Goal: Task Accomplishment & Management: Use online tool/utility

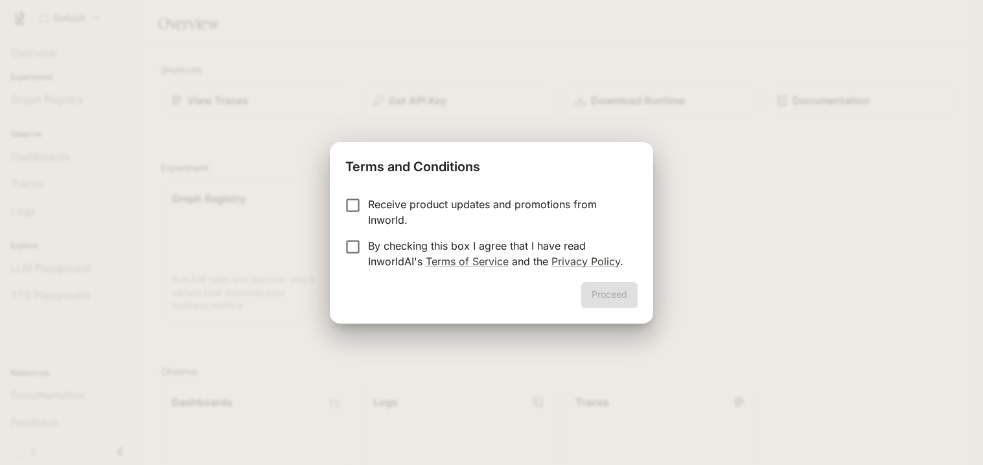
click at [351, 216] on label "Receive product updates and promotions from Inworld." at bounding box center [482, 211] width 288 height 31
click at [610, 298] on button "Proceed" at bounding box center [609, 295] width 56 height 26
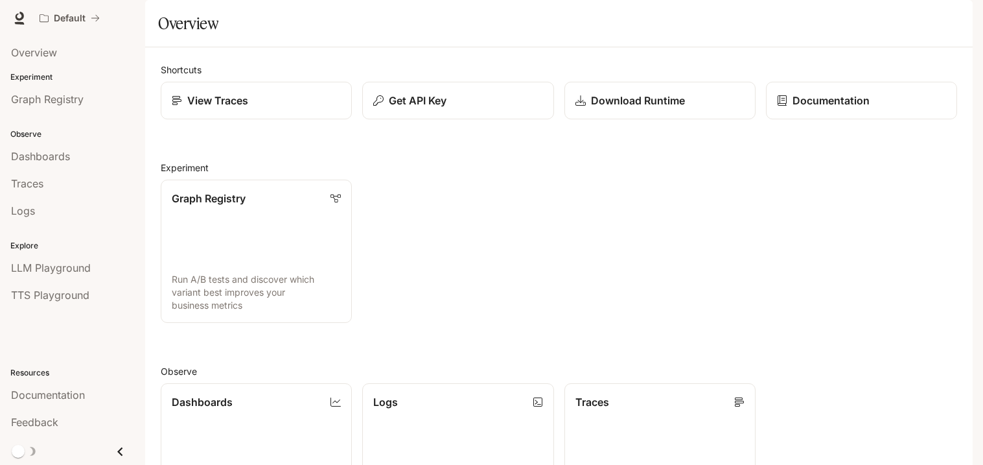
click at [519, 36] on div "Overview" at bounding box center [559, 23] width 802 height 26
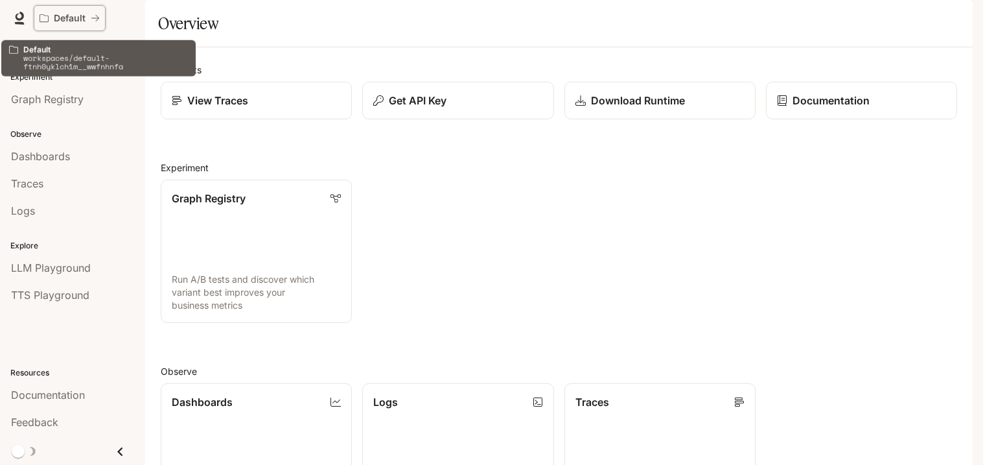
click at [75, 21] on p "Default" at bounding box center [70, 18] width 32 height 11
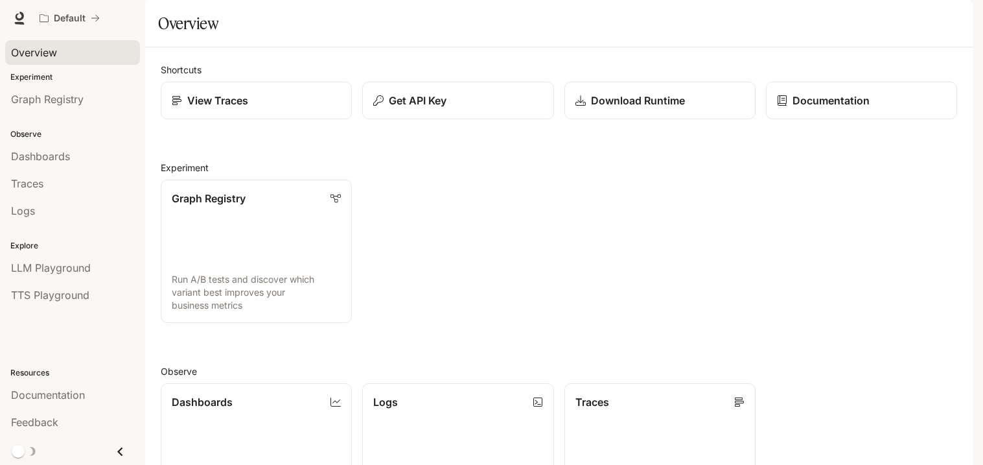
click at [52, 46] on span "Overview" at bounding box center [34, 53] width 46 height 16
click at [84, 100] on span "Graph Registry" at bounding box center [47, 99] width 73 height 16
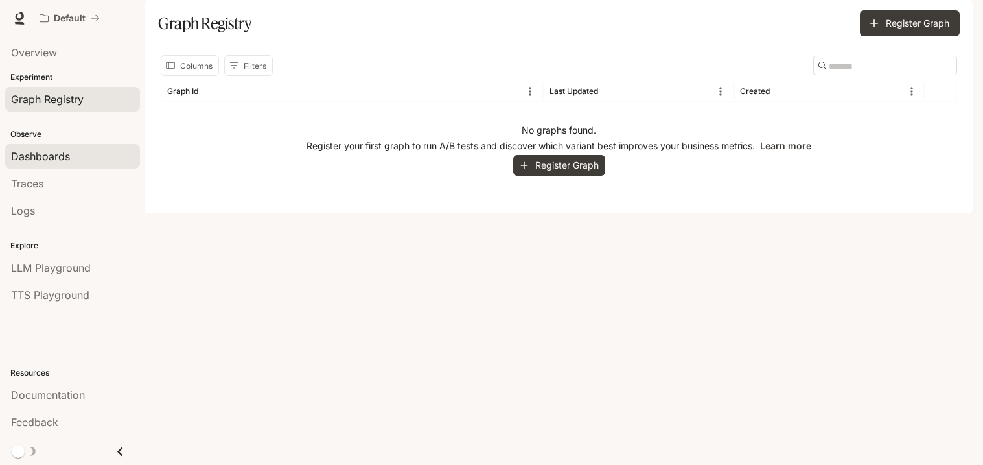
click at [69, 168] on link "Dashboards" at bounding box center [72, 156] width 135 height 25
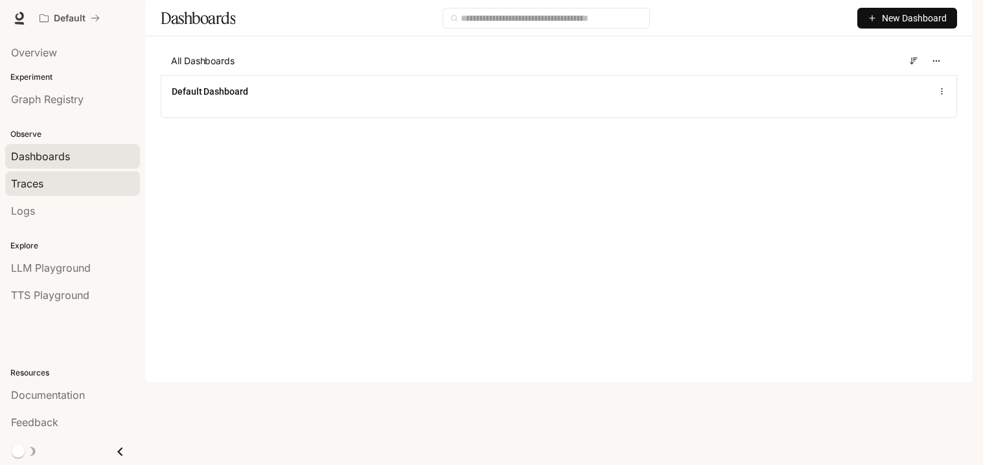
click at [66, 183] on div "Traces" at bounding box center [72, 184] width 123 height 16
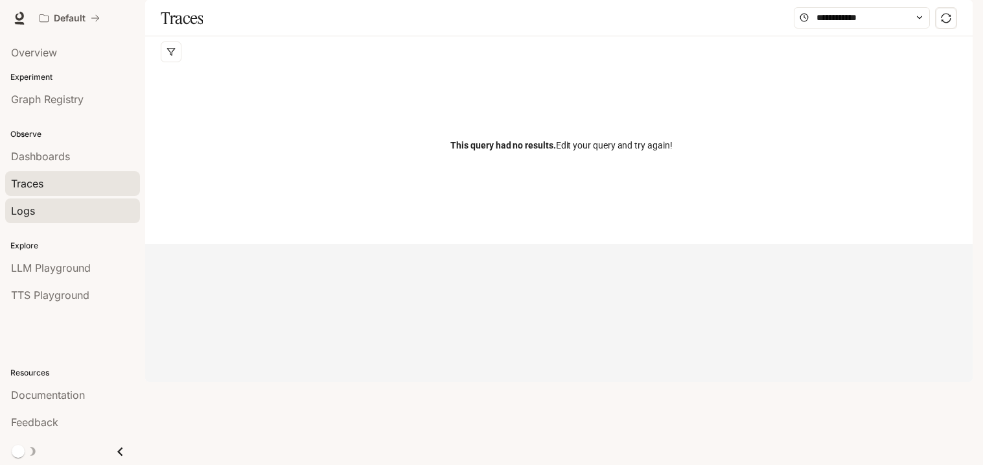
click at [67, 206] on div "Logs" at bounding box center [72, 211] width 123 height 16
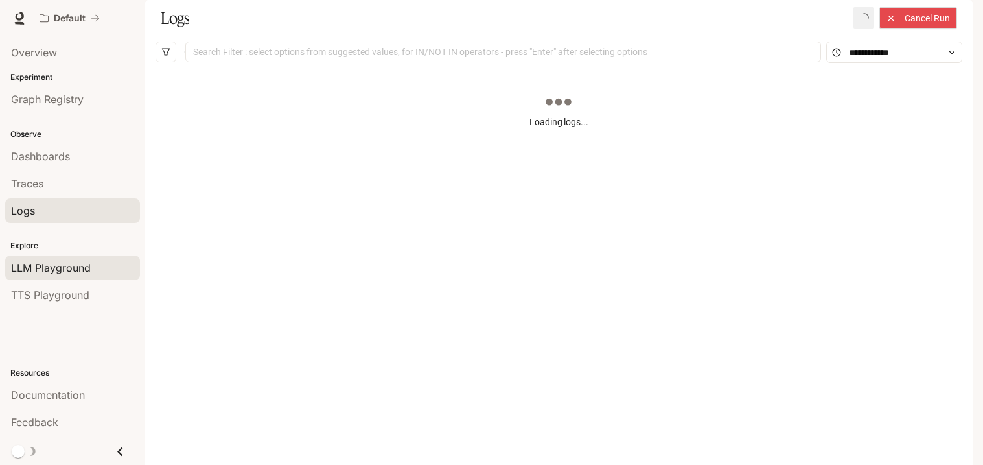
click at [86, 261] on span "LLM Playground" at bounding box center [51, 268] width 80 height 16
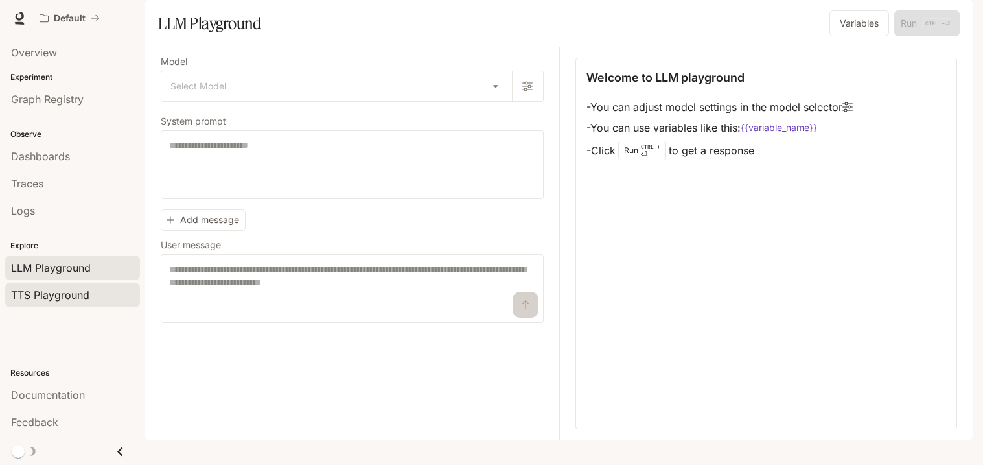
click at [86, 296] on span "TTS Playground" at bounding box center [50, 295] width 78 height 16
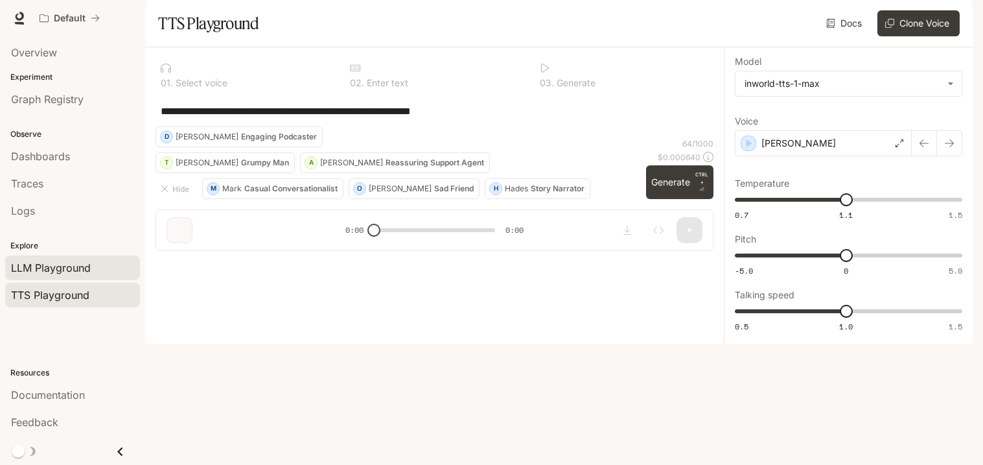
click at [80, 267] on span "LLM Playground" at bounding box center [51, 268] width 80 height 16
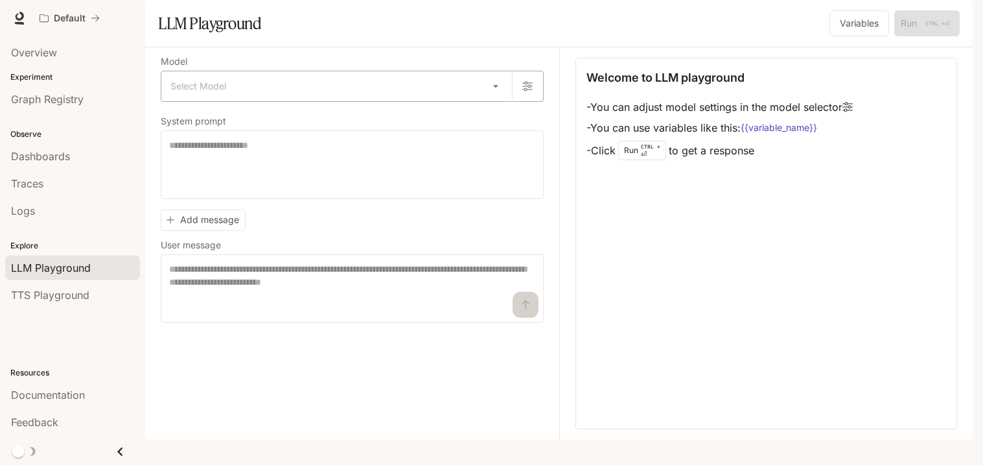
click at [200, 128] on body "Skip to main content Default Documentation Documentation Portal Overview Experi…" at bounding box center [491, 232] width 983 height 465
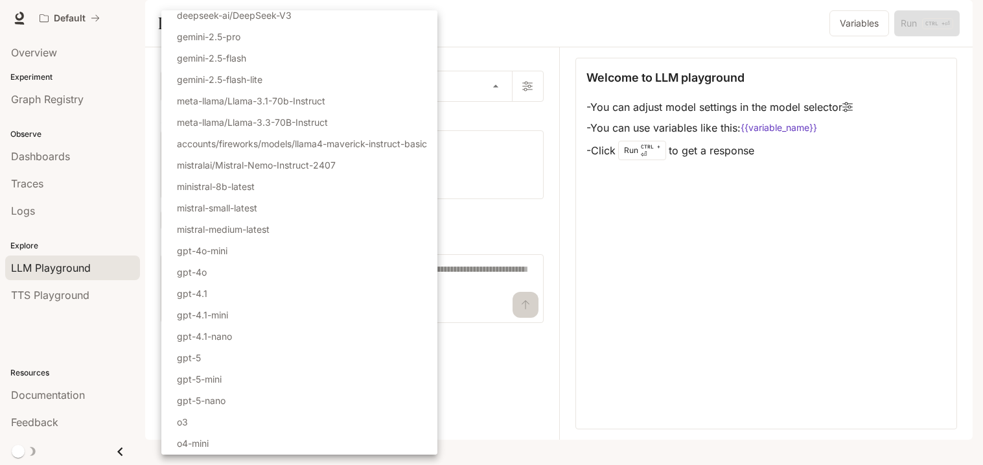
scroll to position [89, 0]
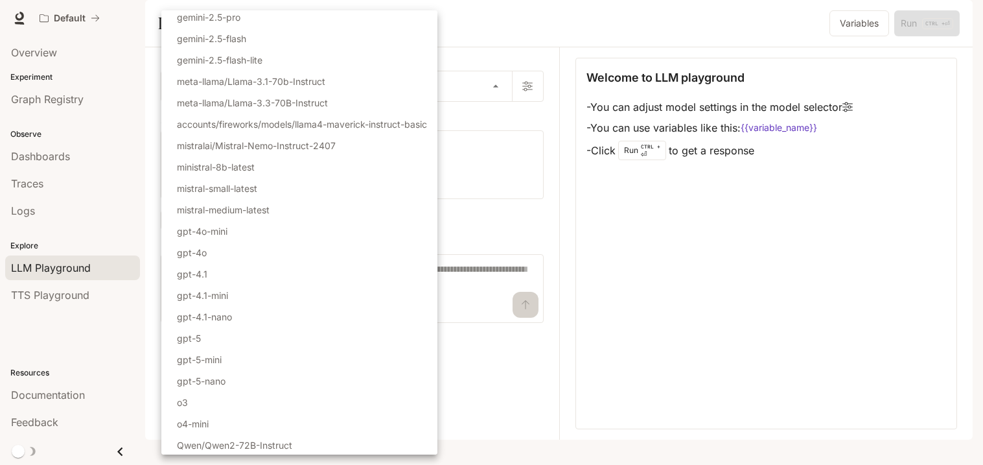
click at [506, 210] on div at bounding box center [491, 232] width 983 height 465
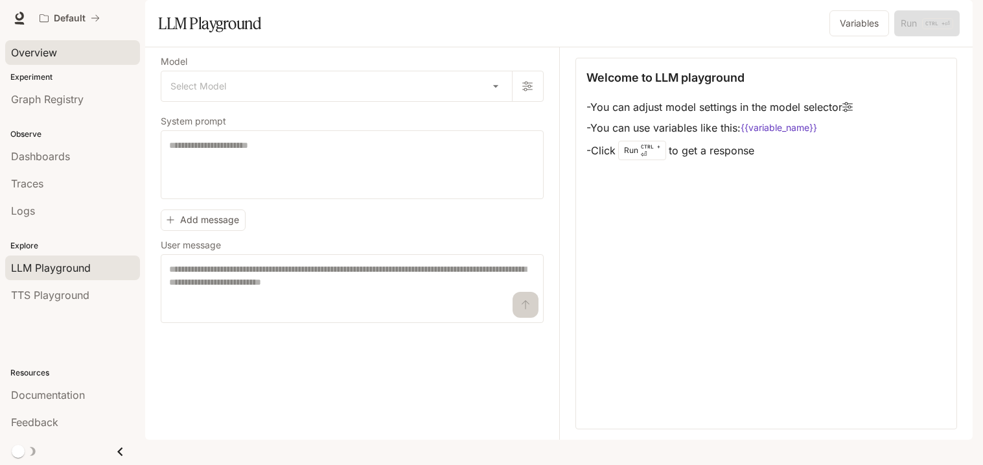
click at [56, 58] on span "Overview" at bounding box center [34, 53] width 46 height 16
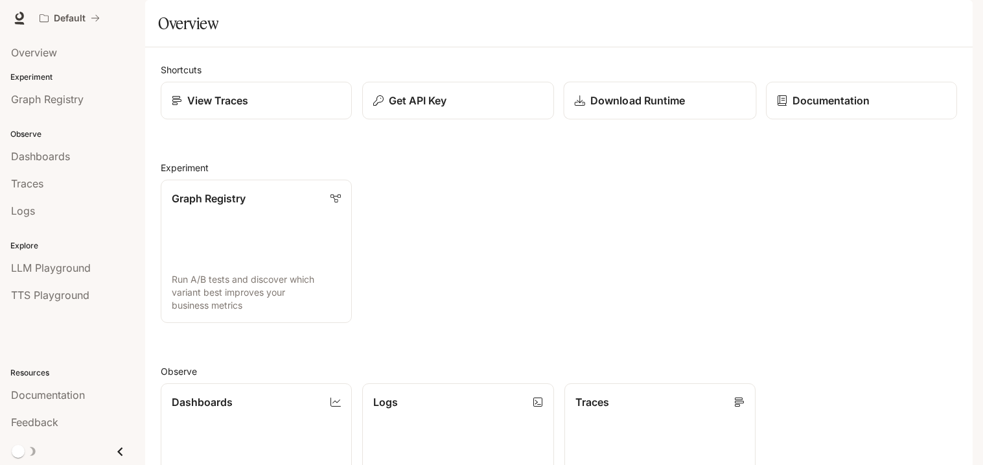
click at [658, 120] on link "Download Runtime" at bounding box center [659, 101] width 193 height 38
click at [537, 120] on button "Get API Key" at bounding box center [458, 101] width 193 height 38
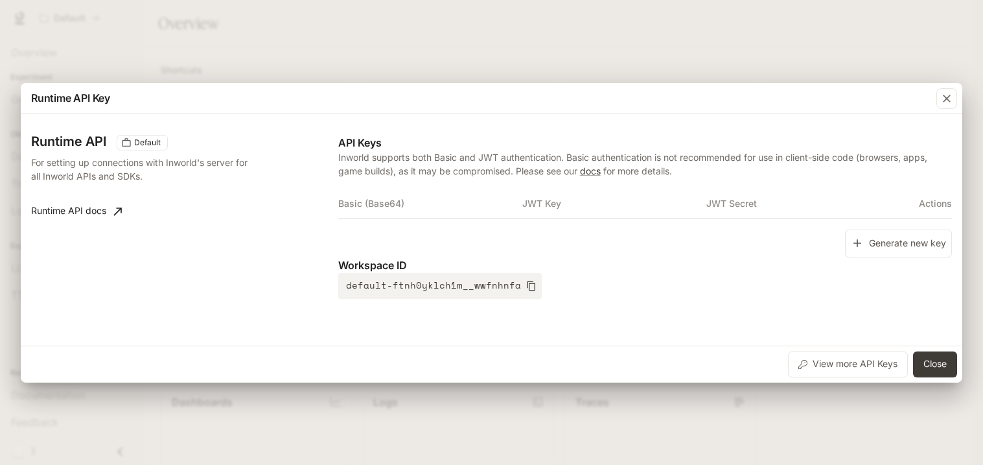
click at [581, 9] on div "Runtime API Key Runtime API Default For setting up connections with Inworld's s…" at bounding box center [491, 232] width 983 height 465
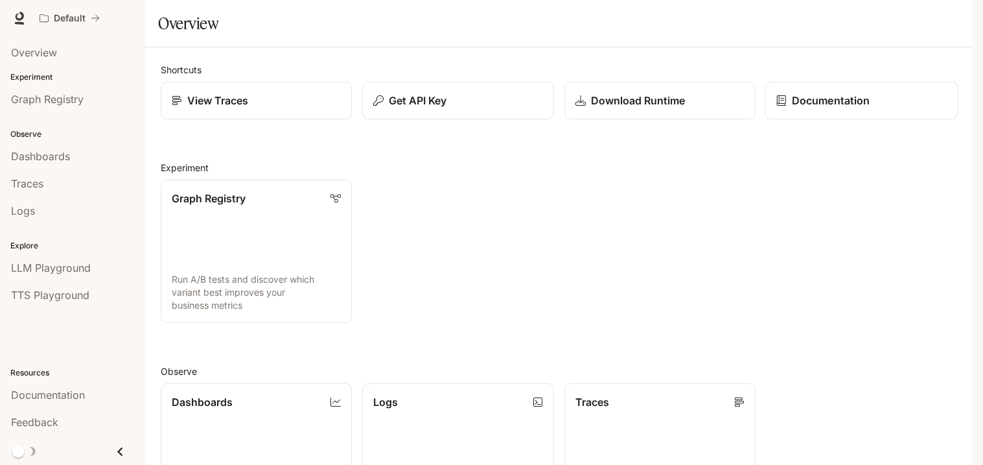
click at [828, 108] on p "Documentation" at bounding box center [831, 101] width 78 height 16
click at [268, 108] on div "View Traces" at bounding box center [256, 101] width 171 height 16
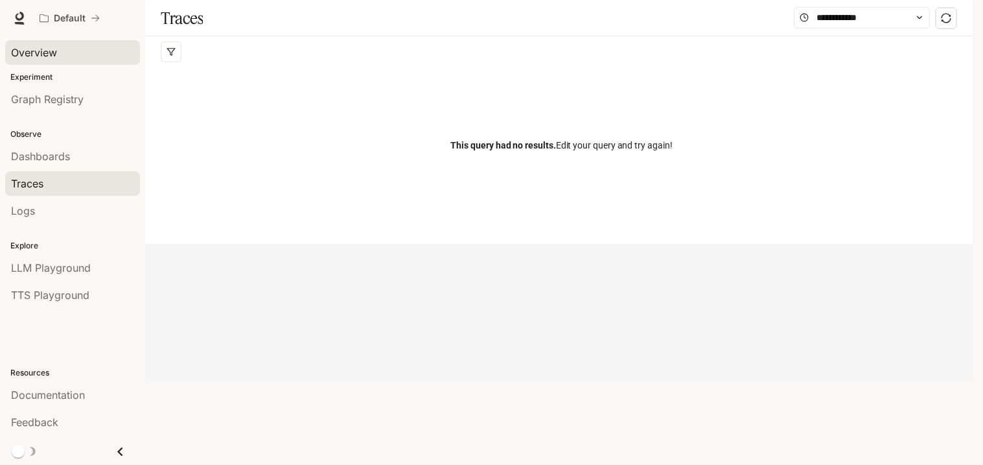
click at [61, 51] on div "Overview" at bounding box center [72, 53] width 123 height 16
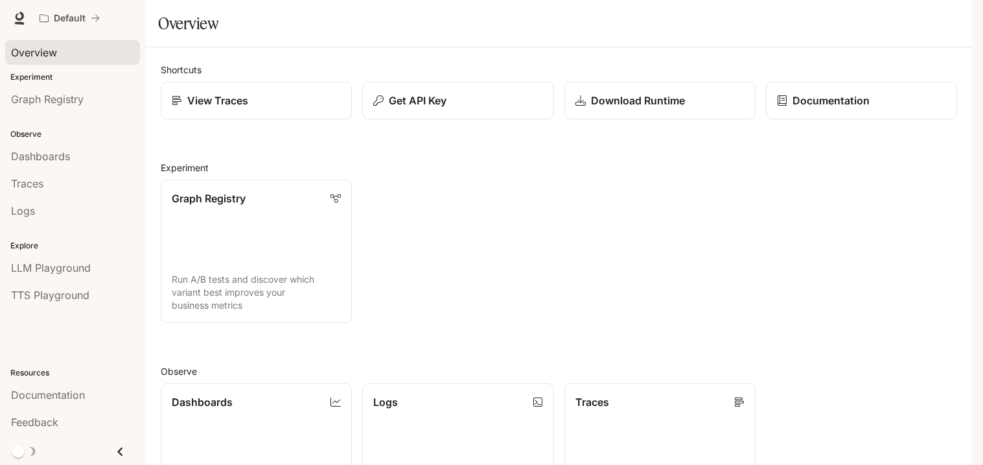
scroll to position [318, 0]
click at [605, 382] on link "Traces Trace request flows and performance" at bounding box center [659, 454] width 193 height 145
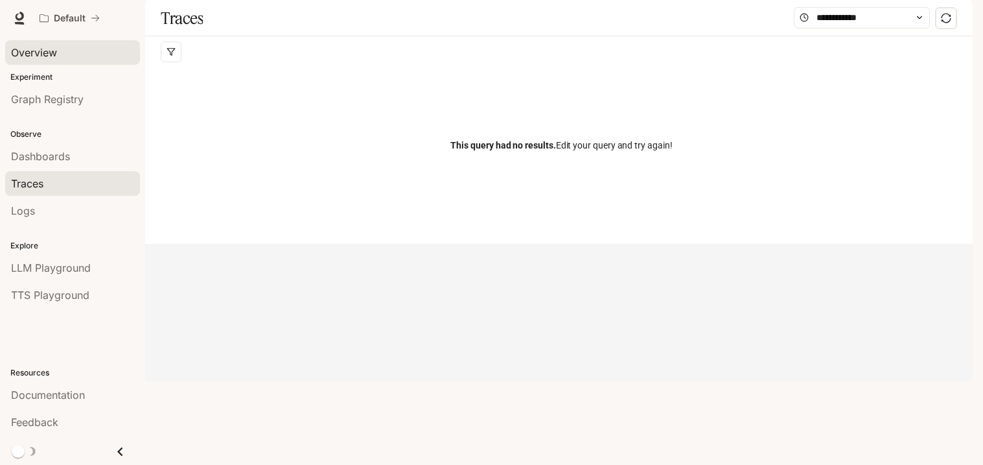
click at [39, 40] on link "Overview" at bounding box center [72, 52] width 135 height 25
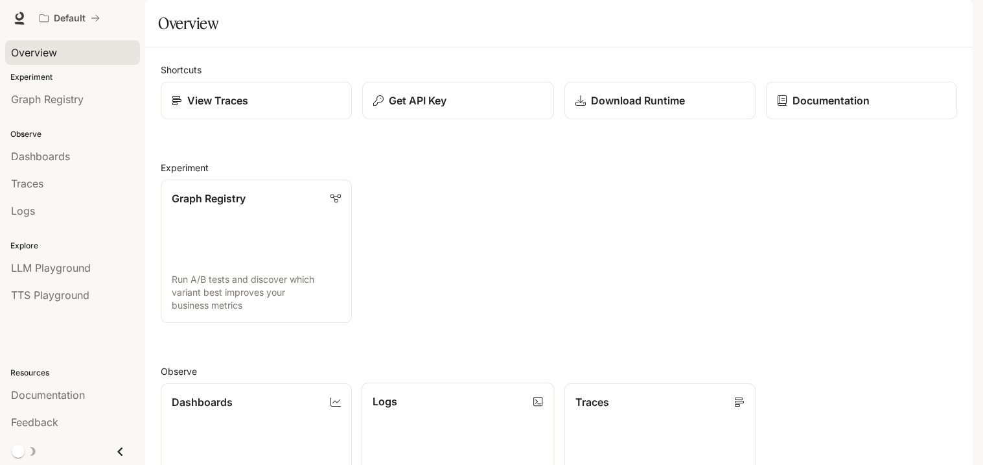
scroll to position [327, 0]
click at [463, 382] on link "Logs Search and filter system logs" at bounding box center [458, 454] width 193 height 145
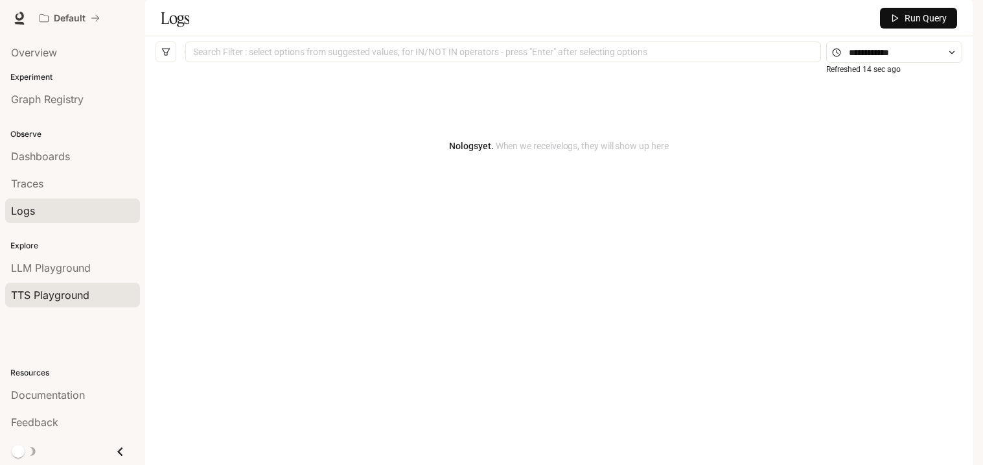
click at [72, 288] on span "TTS Playground" at bounding box center [50, 295] width 78 height 16
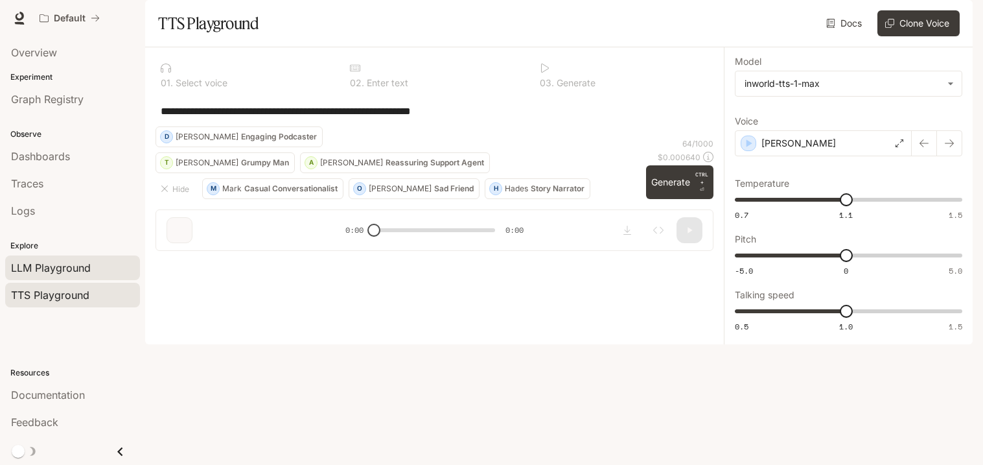
click at [87, 264] on span "LLM Playground" at bounding box center [51, 268] width 80 height 16
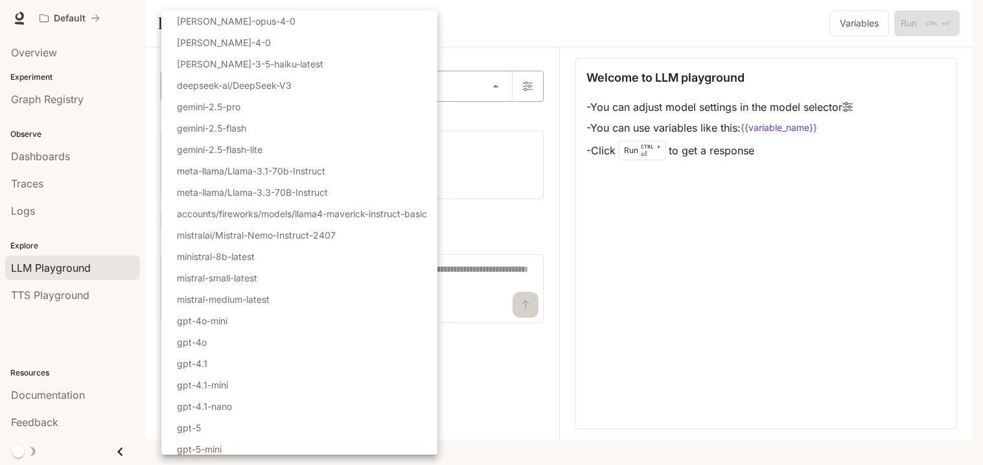
click at [202, 114] on body "Skip to main content Default Documentation Documentation Portal Overview Experi…" at bounding box center [491, 232] width 983 height 465
click at [480, 180] on div at bounding box center [491, 232] width 983 height 465
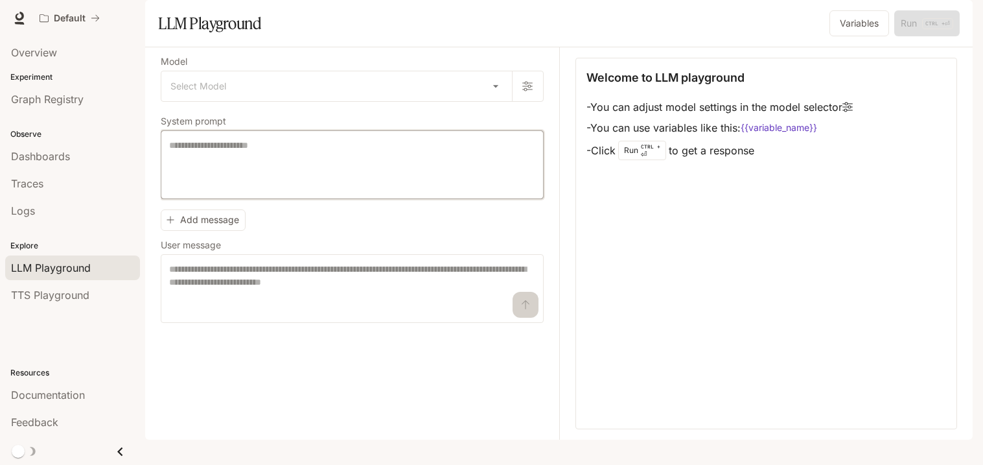
click at [371, 191] on textarea at bounding box center [352, 165] width 366 height 52
click at [213, 231] on button "Add message" at bounding box center [203, 219] width 85 height 21
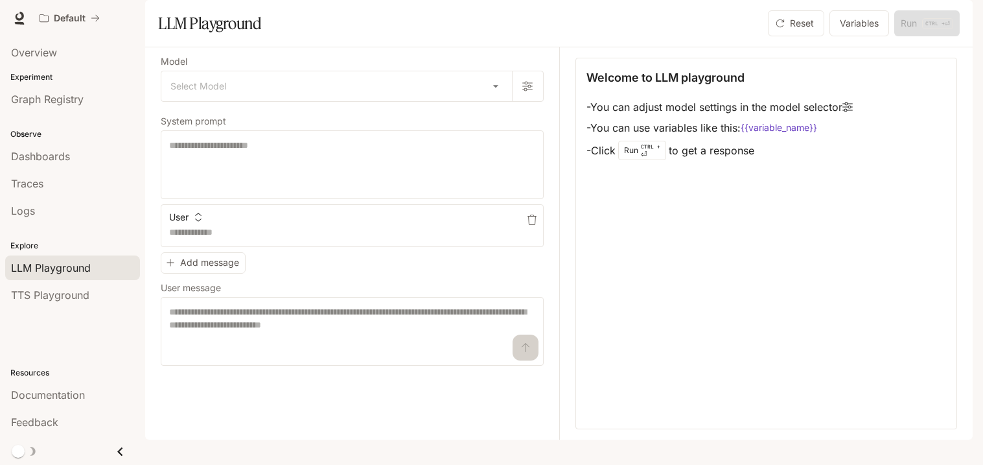
click at [525, 230] on button "button" at bounding box center [532, 219] width 21 height 21
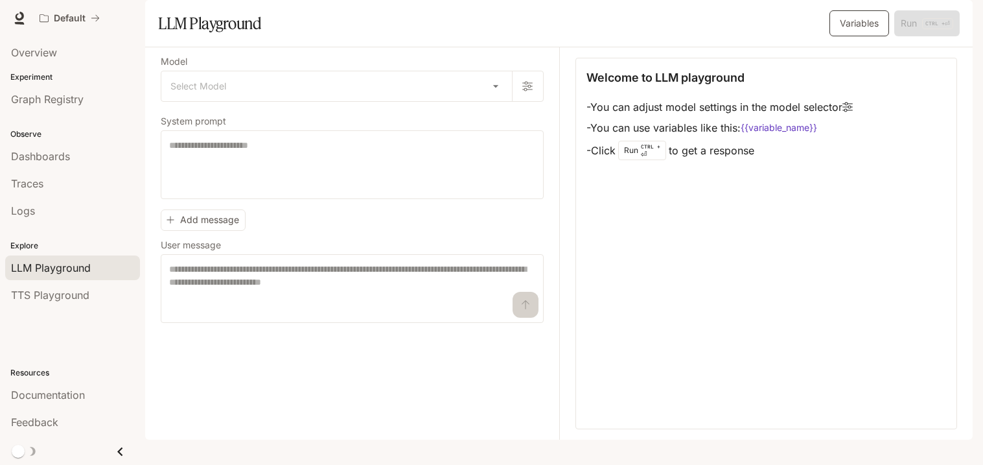
click at [860, 36] on button "Variables" at bounding box center [860, 23] width 60 height 26
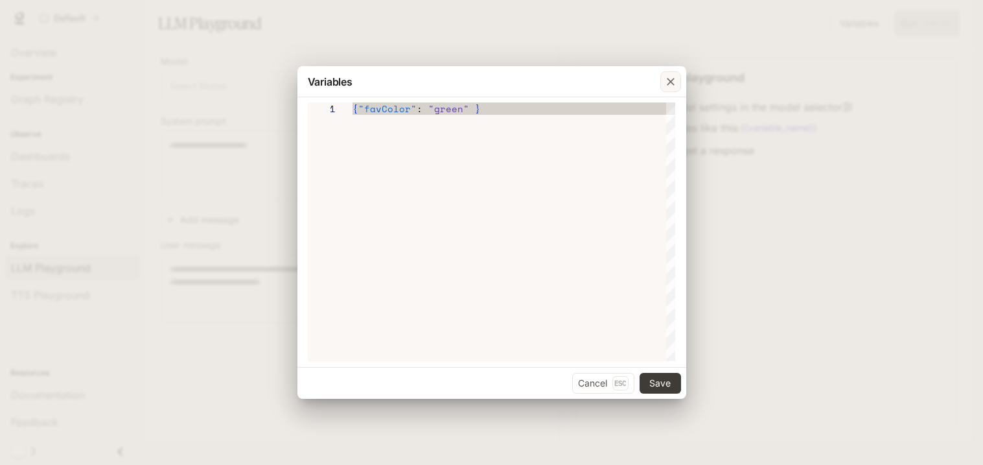
click at [664, 81] on icon "button" at bounding box center [670, 81] width 13 height 13
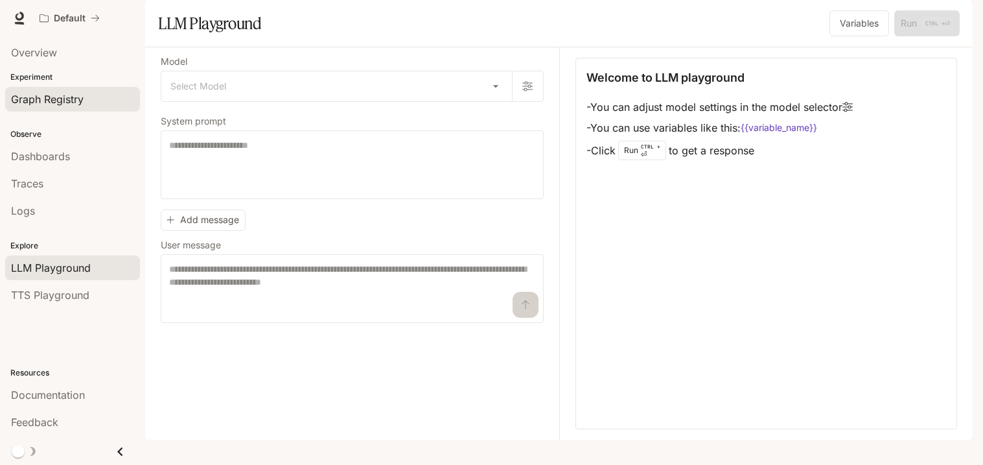
click at [61, 108] on link "Graph Registry" at bounding box center [72, 99] width 135 height 25
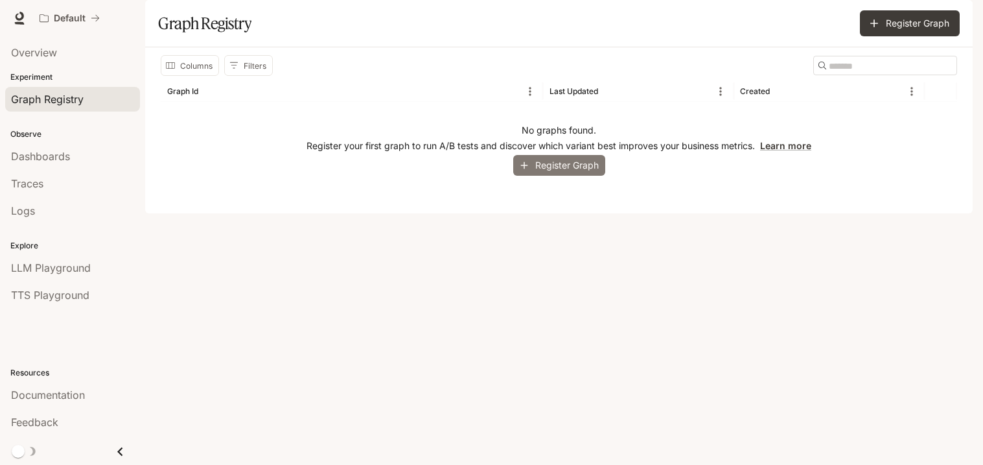
click at [520, 171] on icon "button" at bounding box center [524, 165] width 12 height 12
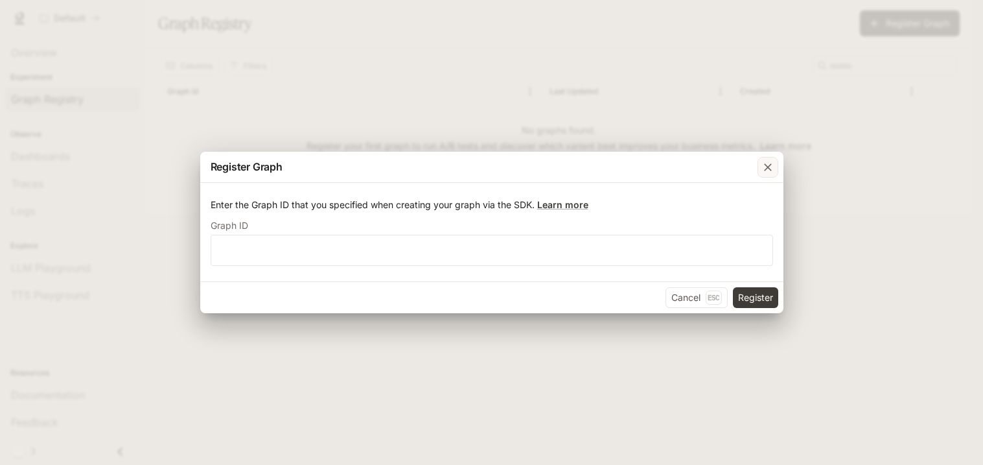
click at [759, 174] on div "button" at bounding box center [768, 167] width 21 height 21
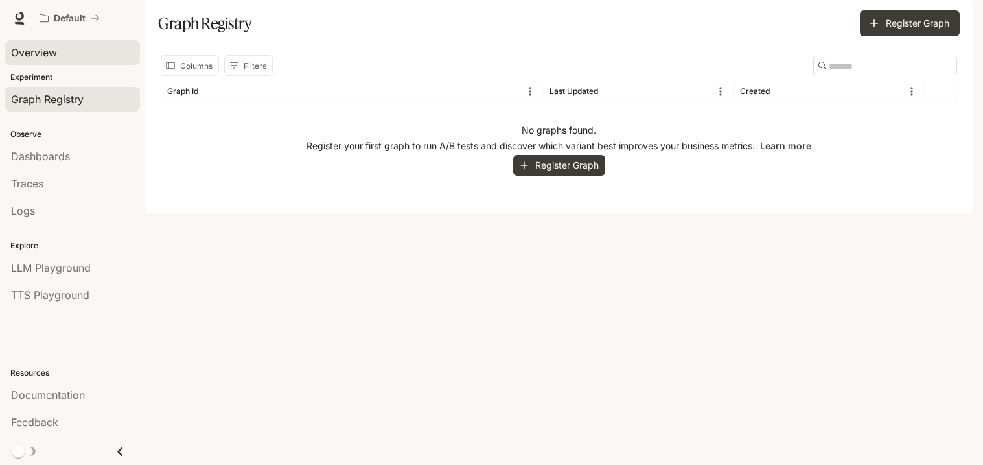
click at [45, 51] on span "Overview" at bounding box center [34, 53] width 46 height 16
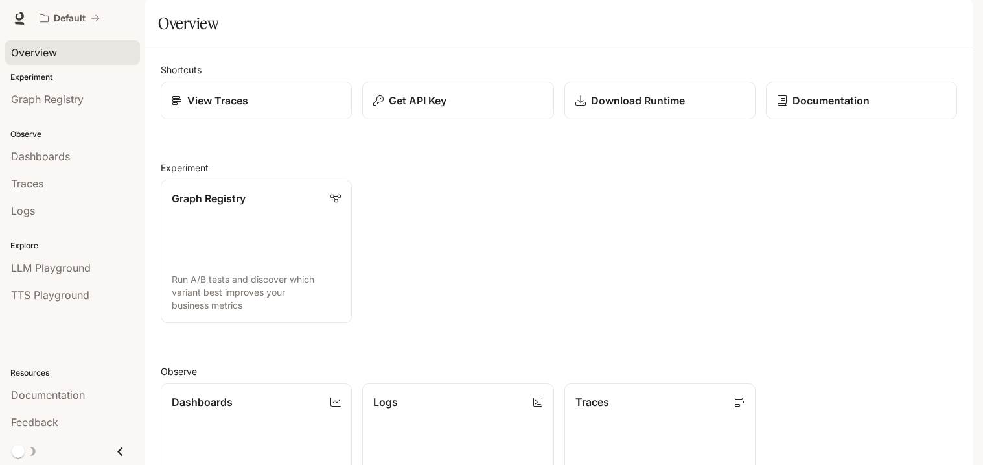
click at [121, 448] on icon "Close drawer" at bounding box center [119, 451] width 5 height 9
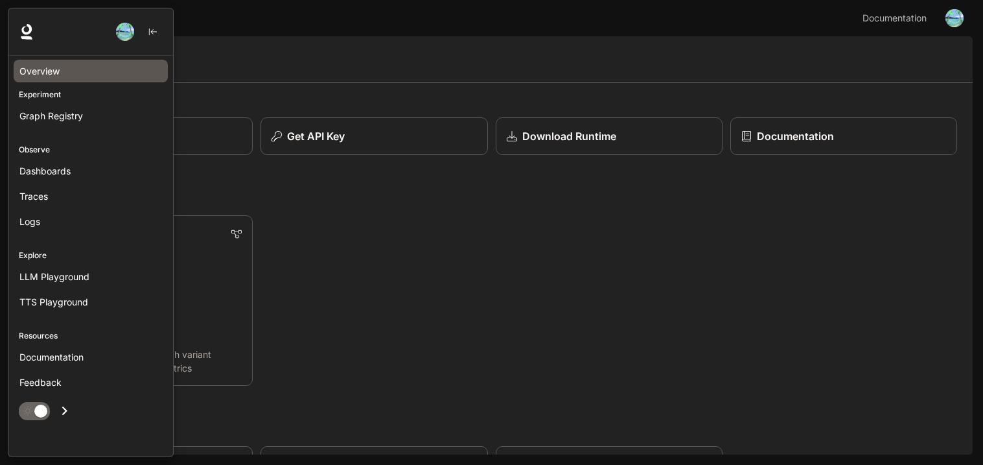
click at [27, 35] on icon at bounding box center [27, 32] width 16 height 16
click at [122, 39] on img "button" at bounding box center [125, 32] width 18 height 18
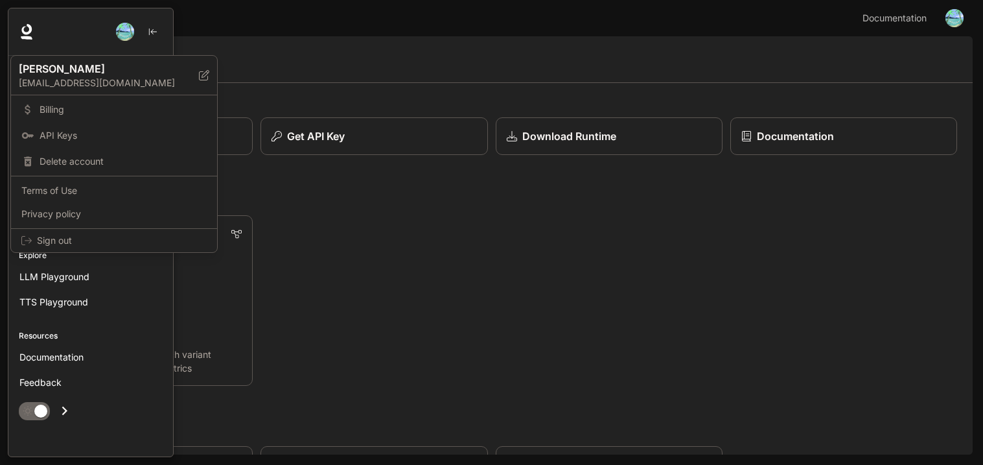
click at [122, 39] on div at bounding box center [491, 232] width 983 height 465
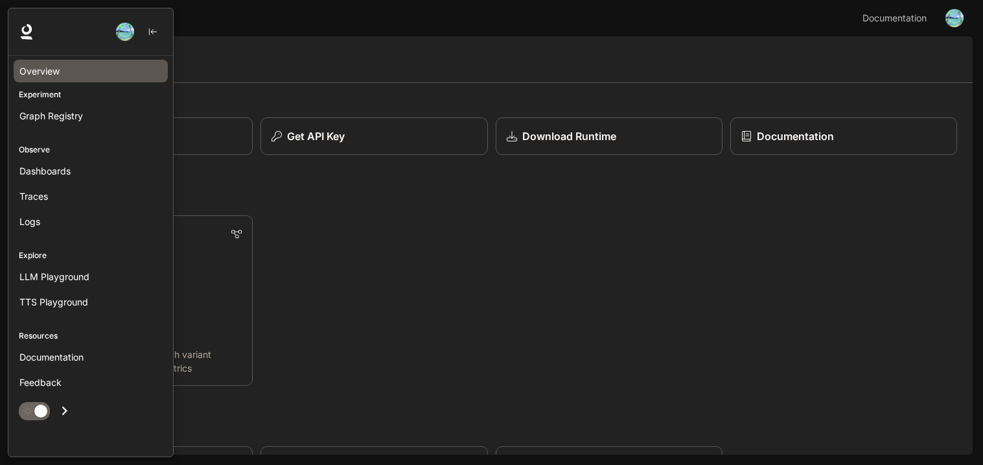
click at [54, 95] on p "Experiment" at bounding box center [90, 95] width 165 height 12
click at [54, 98] on p "Experiment" at bounding box center [90, 95] width 165 height 12
click at [42, 97] on p "Experiment" at bounding box center [90, 95] width 165 height 12
click at [44, 93] on p "Experiment" at bounding box center [90, 95] width 165 height 12
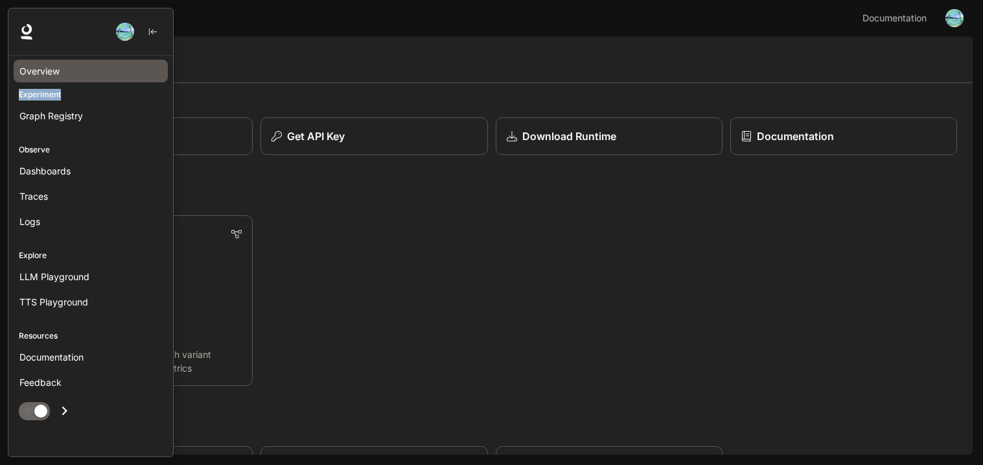
click at [68, 97] on p "Experiment" at bounding box center [90, 95] width 165 height 12
click at [71, 101] on div "Experiment Graph Registry" at bounding box center [90, 108] width 165 height 45
click at [60, 121] on span "Graph Registry" at bounding box center [51, 116] width 64 height 14
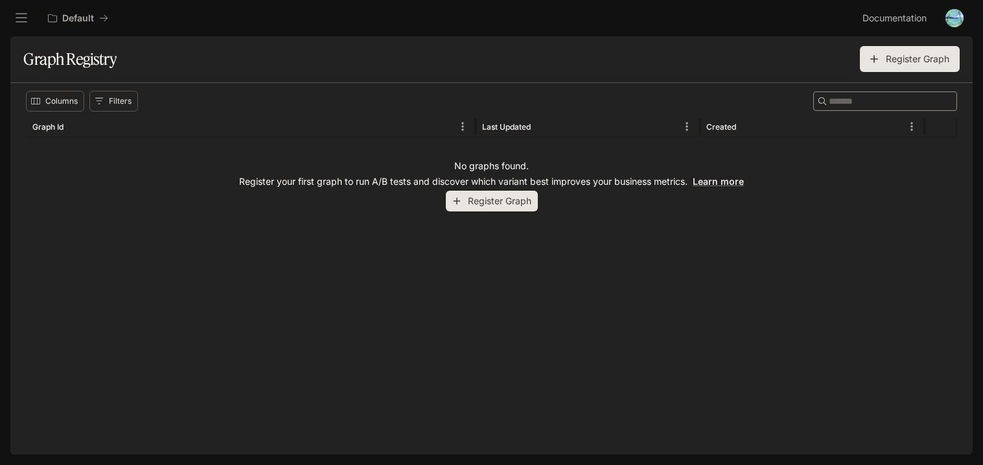
click at [467, 204] on button "Register Graph" at bounding box center [492, 201] width 92 height 21
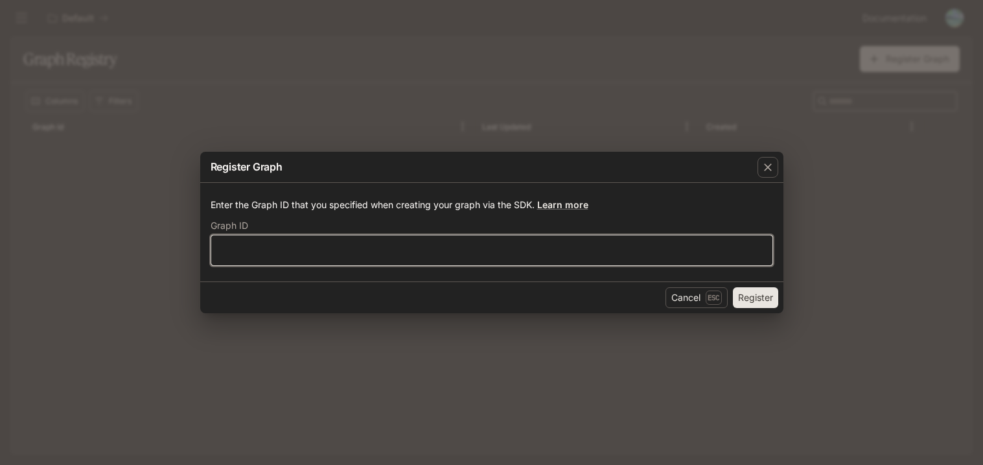
click at [467, 250] on input "text" at bounding box center [491, 250] width 561 height 13
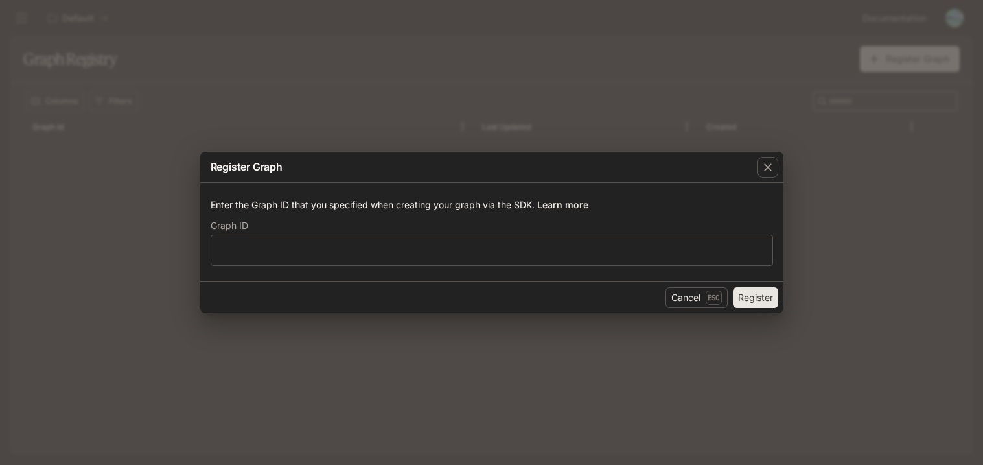
click at [553, 207] on link "Learn more" at bounding box center [562, 204] width 51 height 11
